Goal: Task Accomplishment & Management: Use online tool/utility

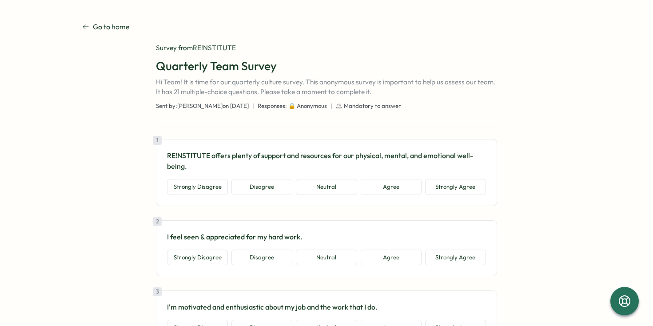
click at [112, 27] on p "Go to home" at bounding box center [111, 26] width 37 height 11
